Goal: Task Accomplishment & Management: Manage account settings

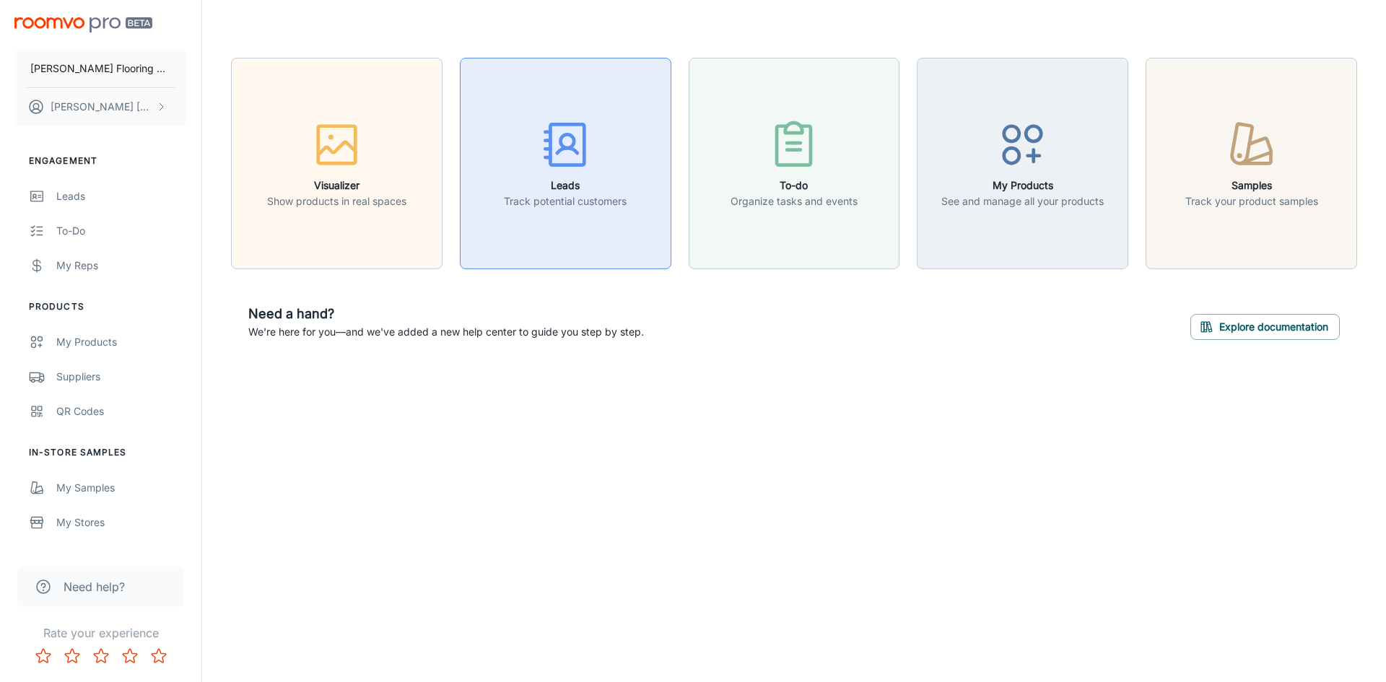
click at [571, 160] on icon "button" at bounding box center [565, 145] width 54 height 54
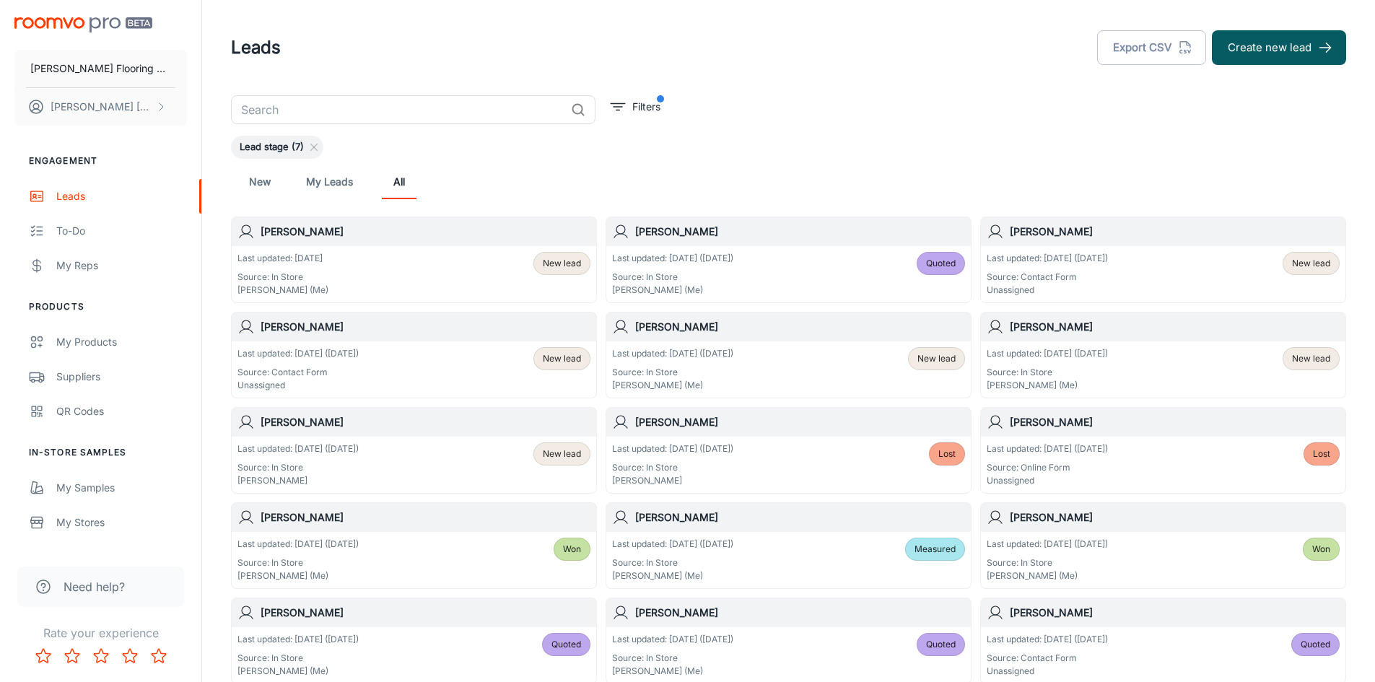
click at [437, 274] on div "Last updated: [DATE] Source: In Store [PERSON_NAME] (Me) New lead" at bounding box center [413, 274] width 353 height 45
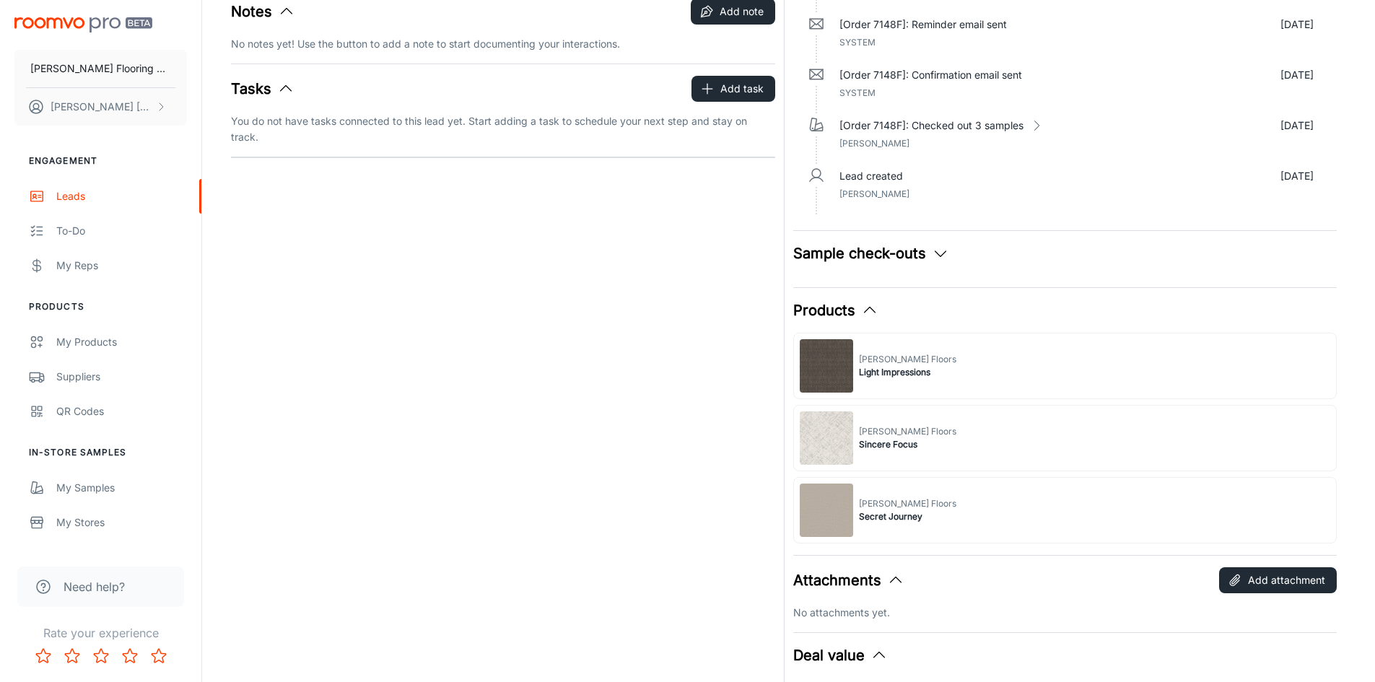
scroll to position [217, 0]
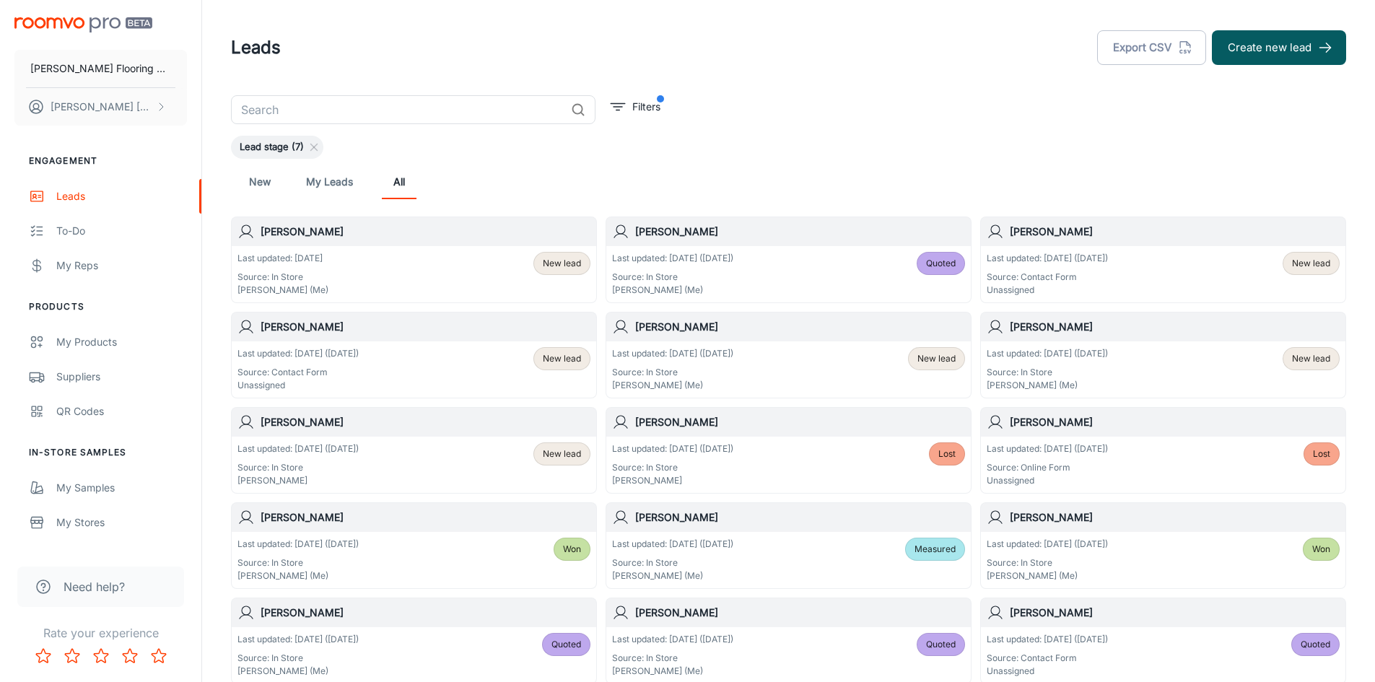
click at [1151, 288] on div "Last updated: [DATE] ([DATE]) Source: Contact Form Unassigned New lead" at bounding box center [1163, 274] width 353 height 45
click at [1178, 381] on div "Last updated: [DATE] ([DATE]) Source: In Store [PERSON_NAME] (Me) New lead" at bounding box center [1163, 369] width 353 height 45
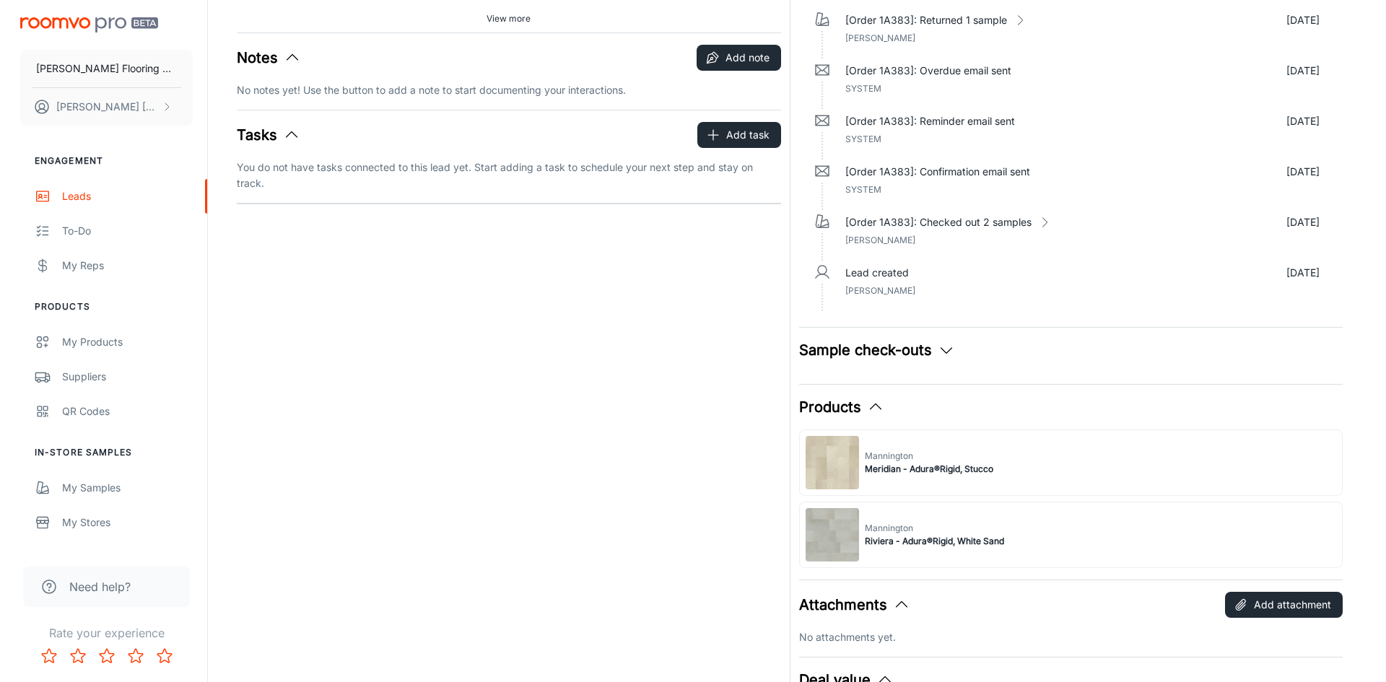
scroll to position [289, 0]
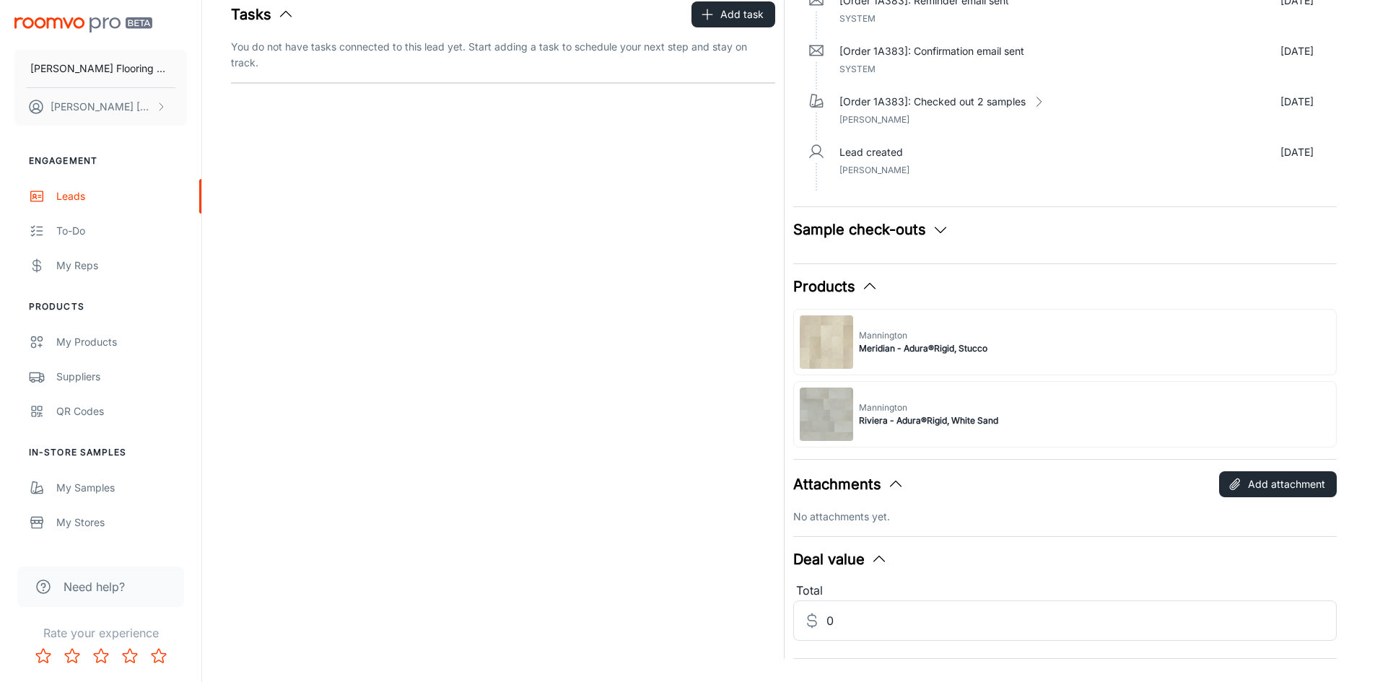
click at [897, 227] on button "Sample check-outs" at bounding box center [871, 230] width 156 height 22
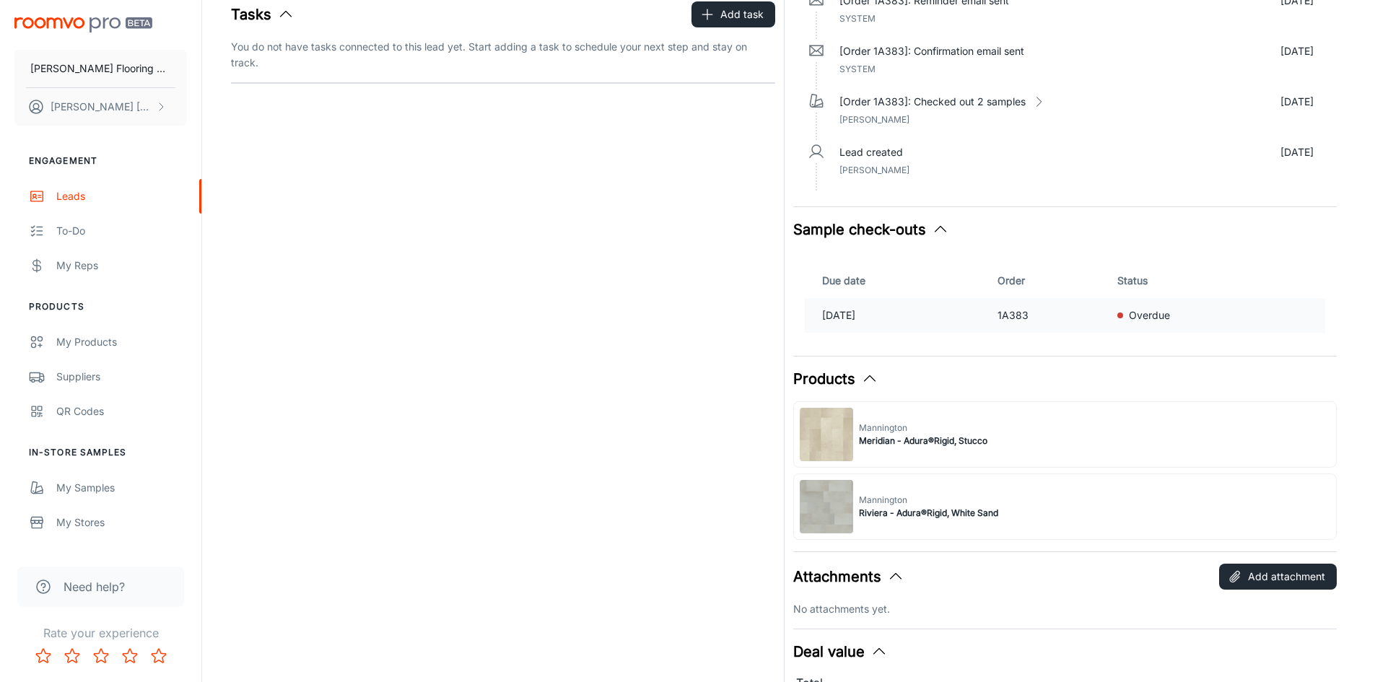
click at [1158, 311] on p "Overdue" at bounding box center [1149, 315] width 41 height 16
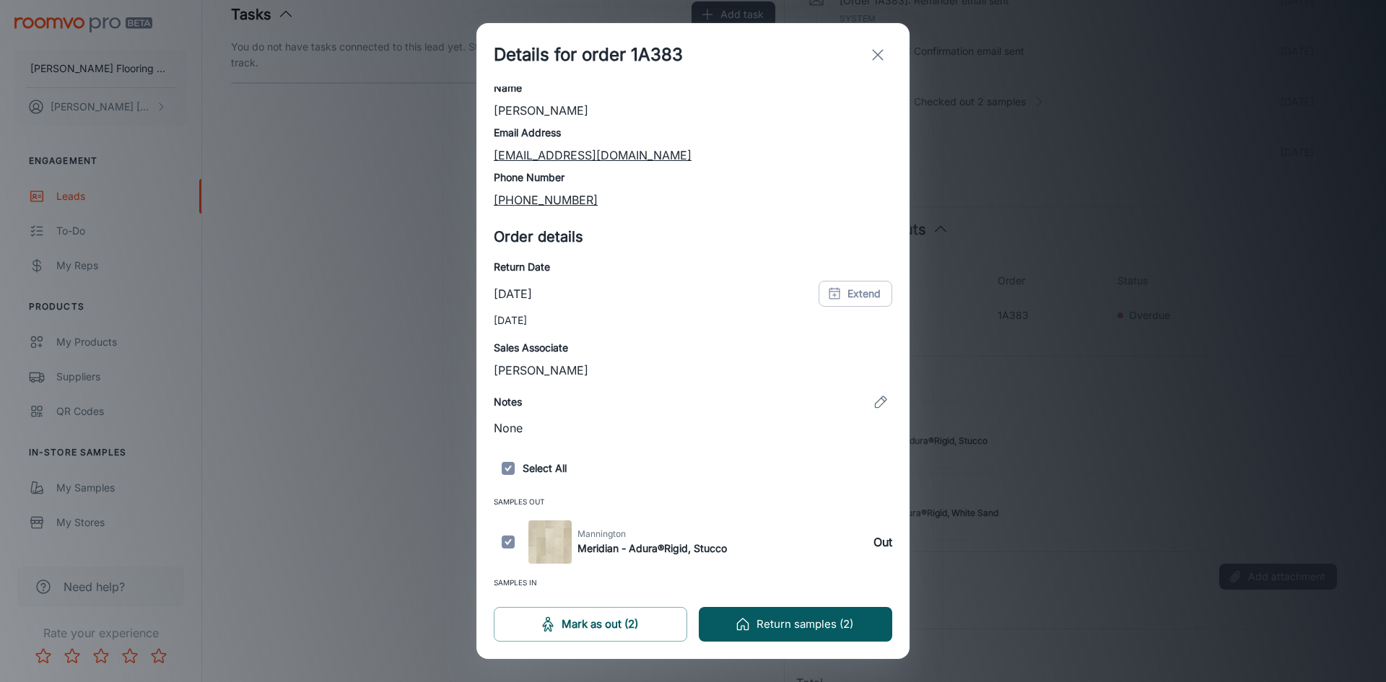
scroll to position [95, 0]
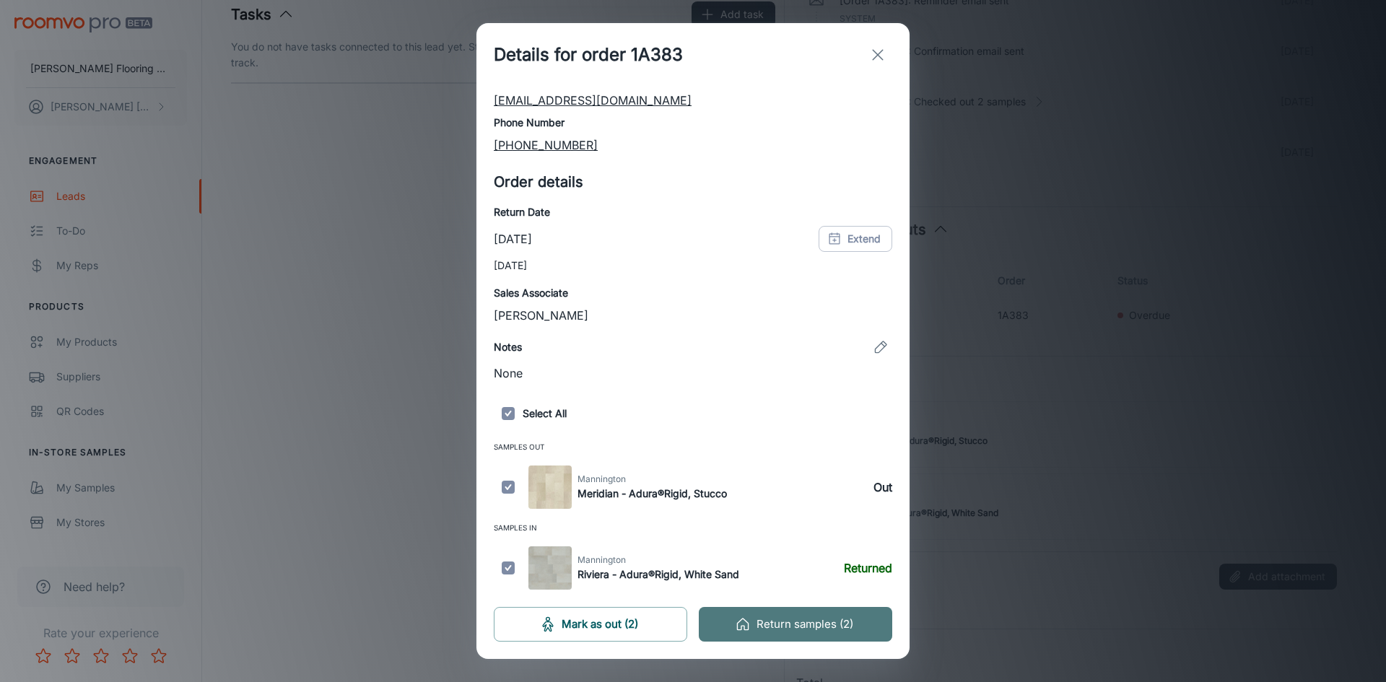
click at [778, 625] on button "Return samples (2)" at bounding box center [795, 624] width 193 height 35
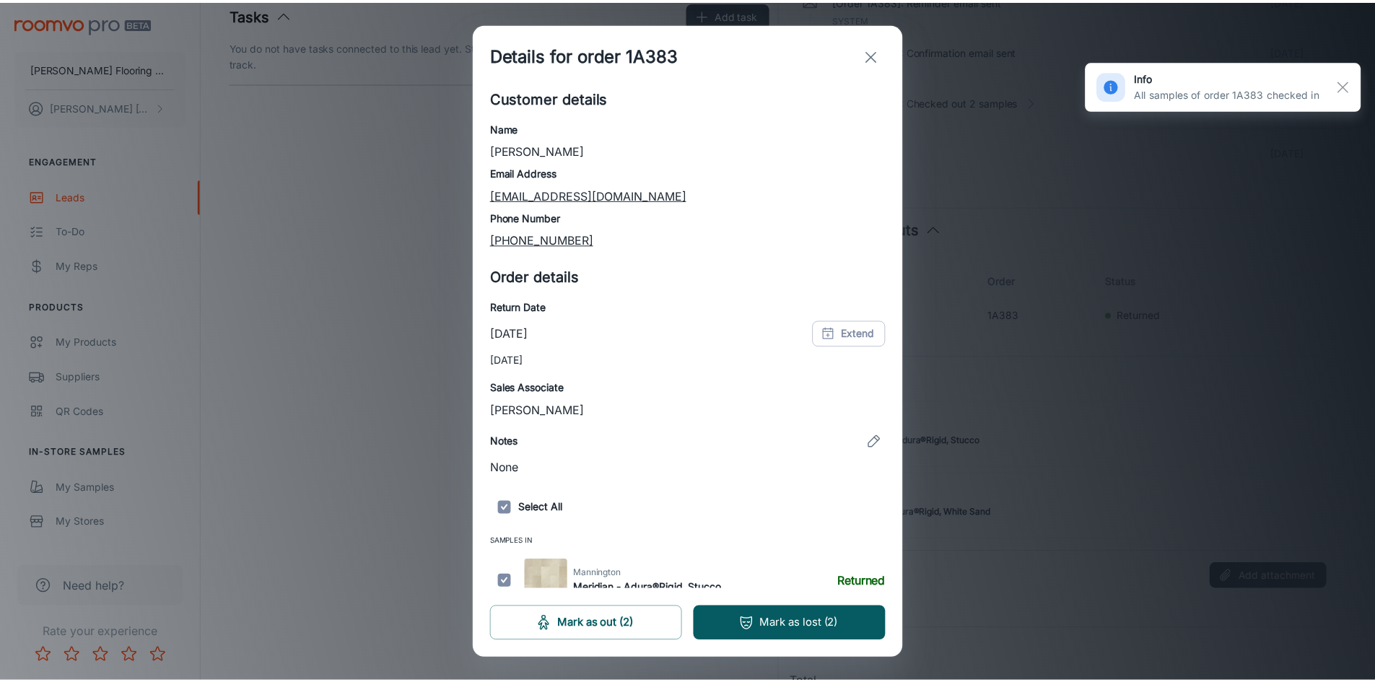
scroll to position [63, 0]
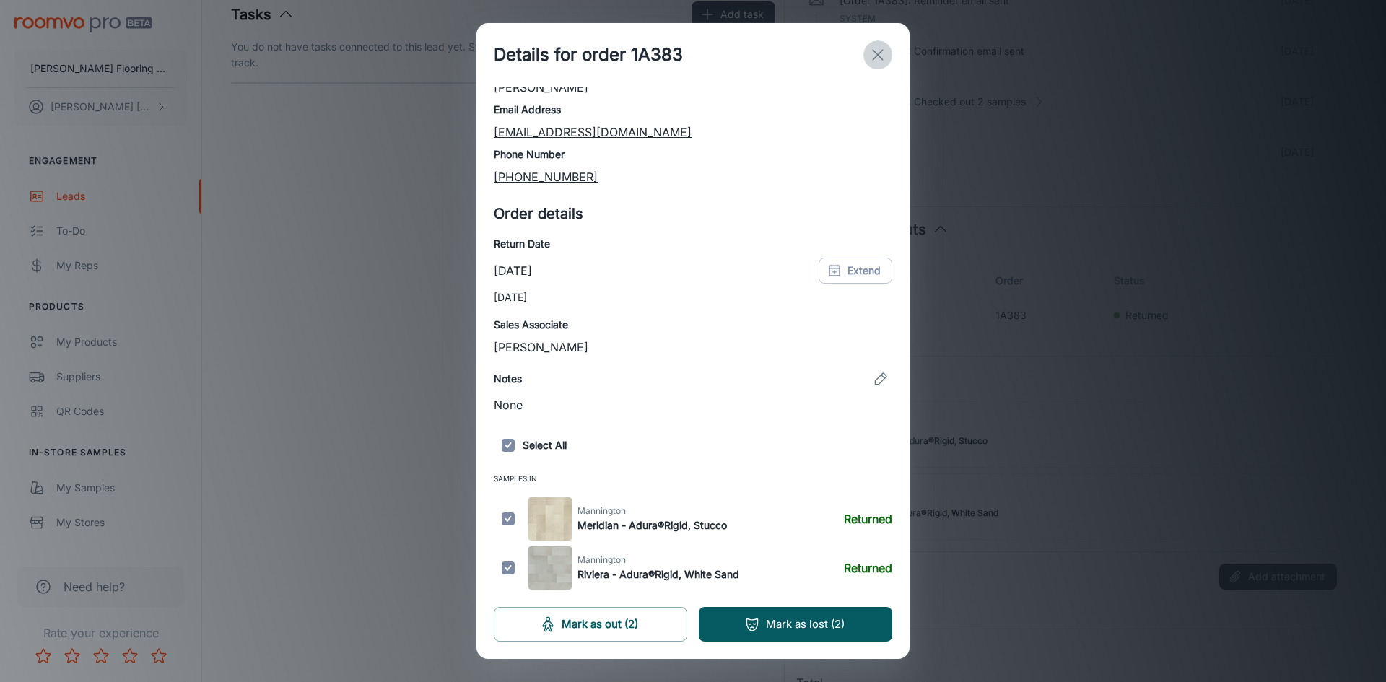
click at [878, 53] on icon "exit" at bounding box center [877, 54] width 17 height 17
